Goal: Task Accomplishment & Management: Manage account settings

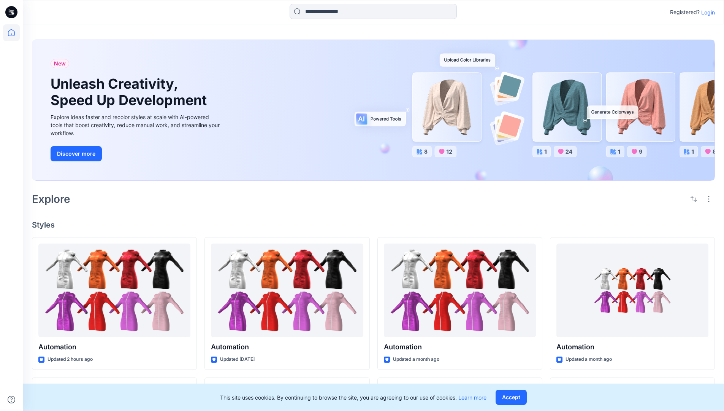
click at [706, 12] on p "Login" at bounding box center [708, 12] width 14 height 8
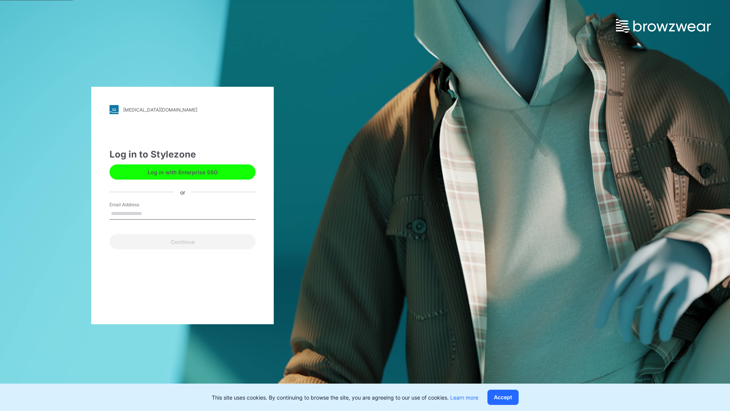
click at [150, 213] on input "Email Address" at bounding box center [182, 213] width 146 height 11
type input "**********"
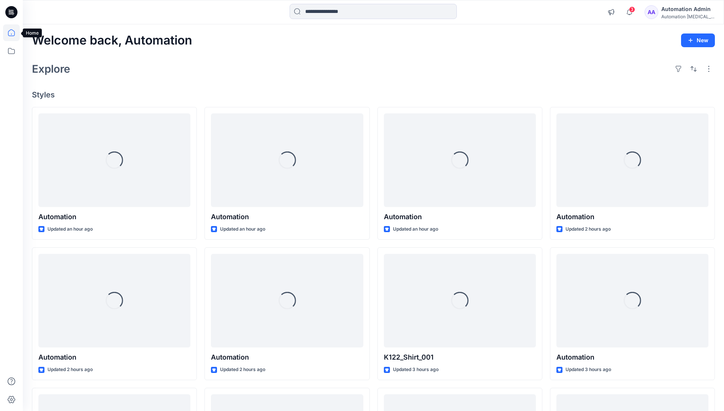
click at [14, 33] on icon at bounding box center [11, 32] width 7 height 7
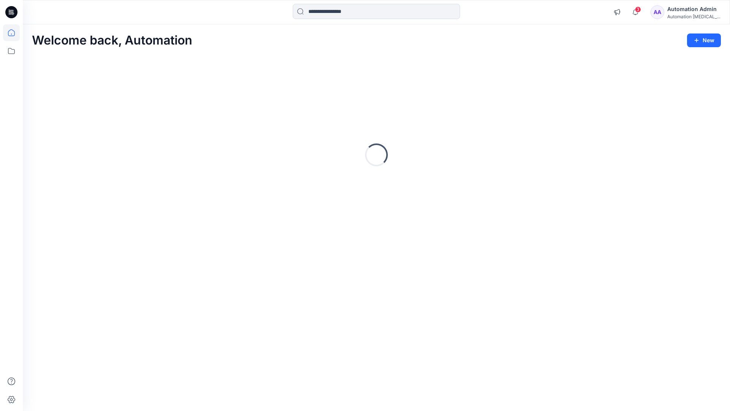
click at [691, 12] on div "Automation Admin" at bounding box center [693, 9] width 53 height 9
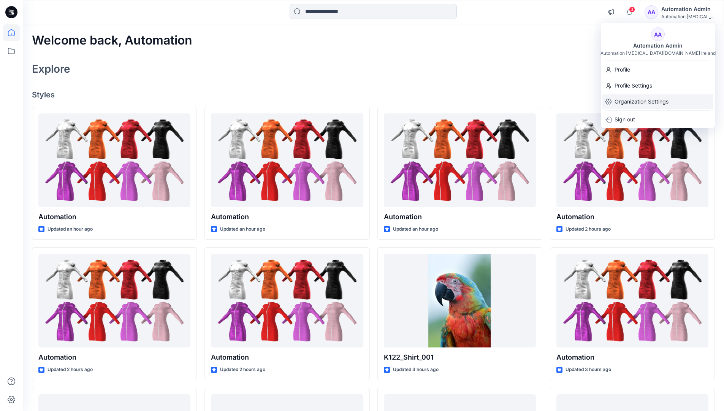
click at [643, 103] on p "Organization Settings" at bounding box center [642, 101] width 54 height 14
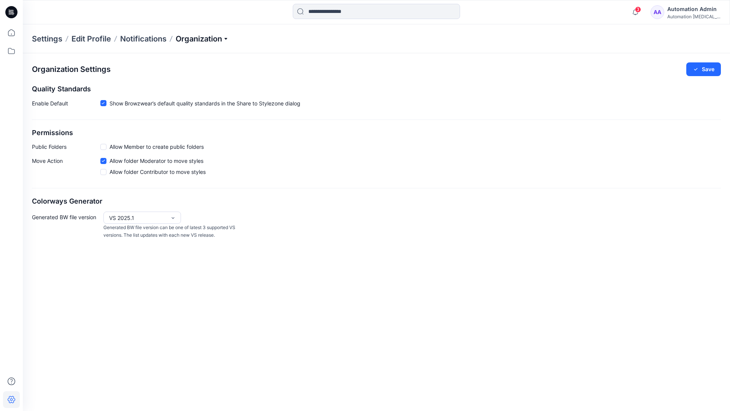
click at [216, 38] on p "Organization" at bounding box center [202, 38] width 53 height 11
click at [182, 132] on link "User Roles" at bounding box center [203, 132] width 111 height 15
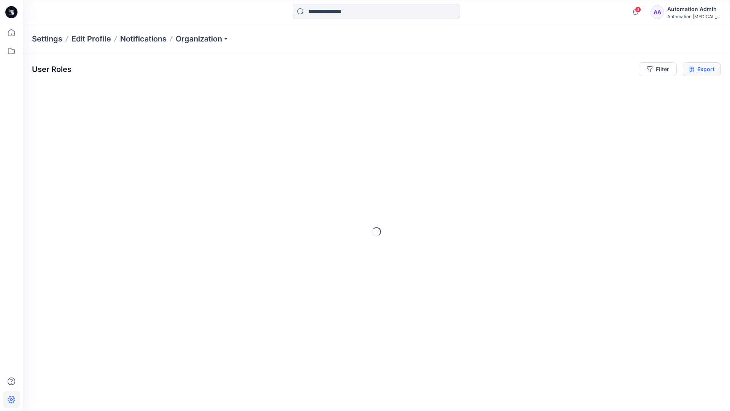
click at [691, 69] on icon at bounding box center [691, 69] width 5 height 6
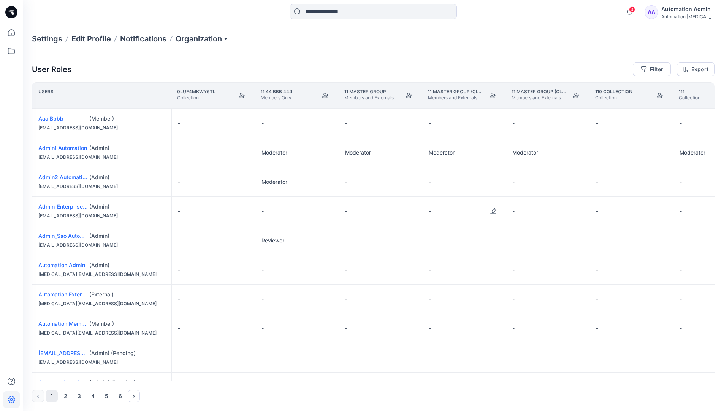
click at [682, 13] on div "Automation Admin" at bounding box center [687, 9] width 53 height 9
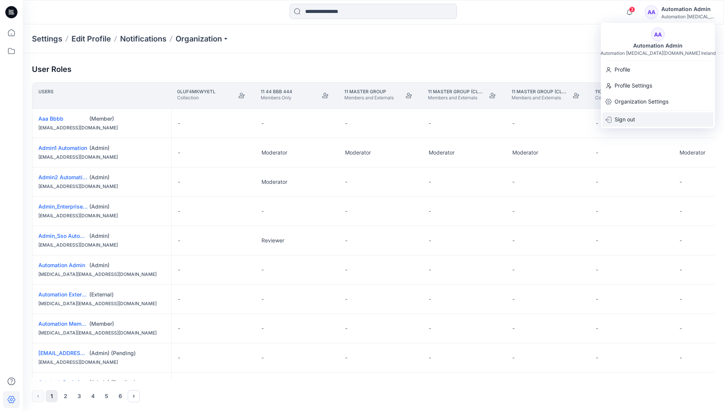
click at [635, 119] on p "Sign out" at bounding box center [625, 119] width 21 height 14
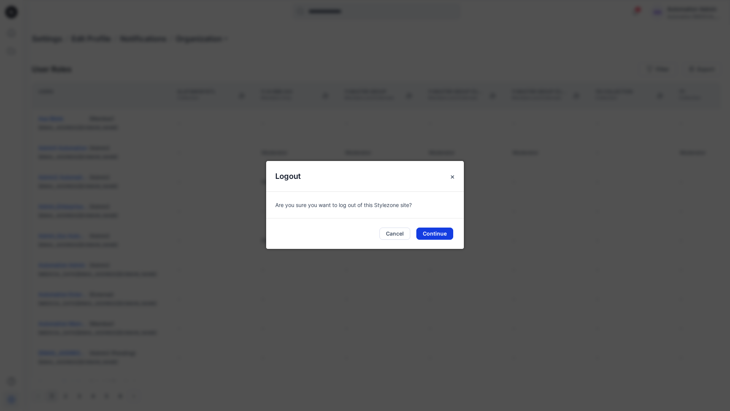
click at [448, 232] on button "Continue" at bounding box center [434, 233] width 37 height 12
